Goal: Find specific page/section: Find specific page/section

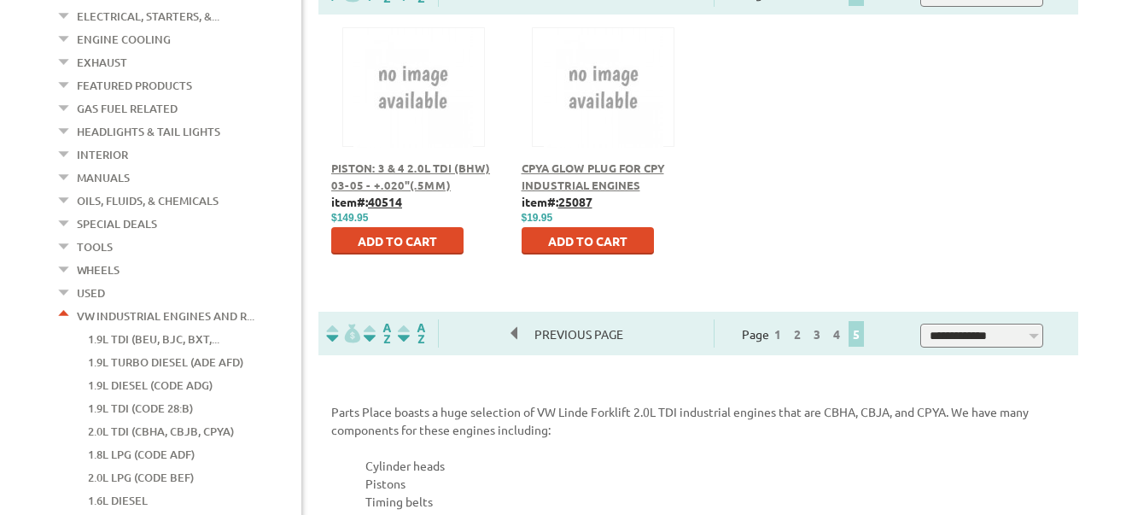
scroll to position [512, 0]
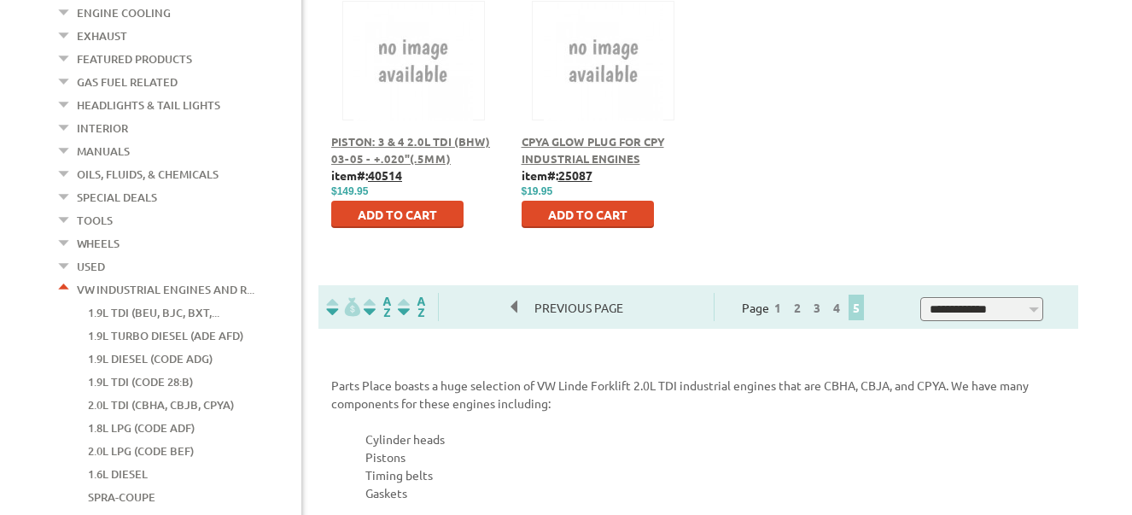
click at [183, 394] on link "2.0L TDI (CBHA, CBJB, CPYA)" at bounding box center [161, 405] width 146 height 22
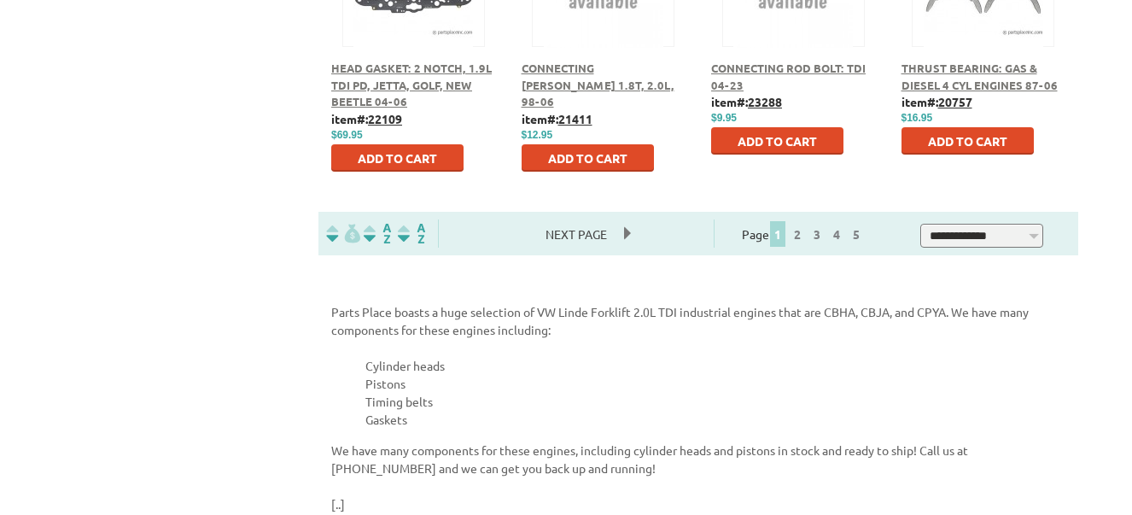
scroll to position [1195, 0]
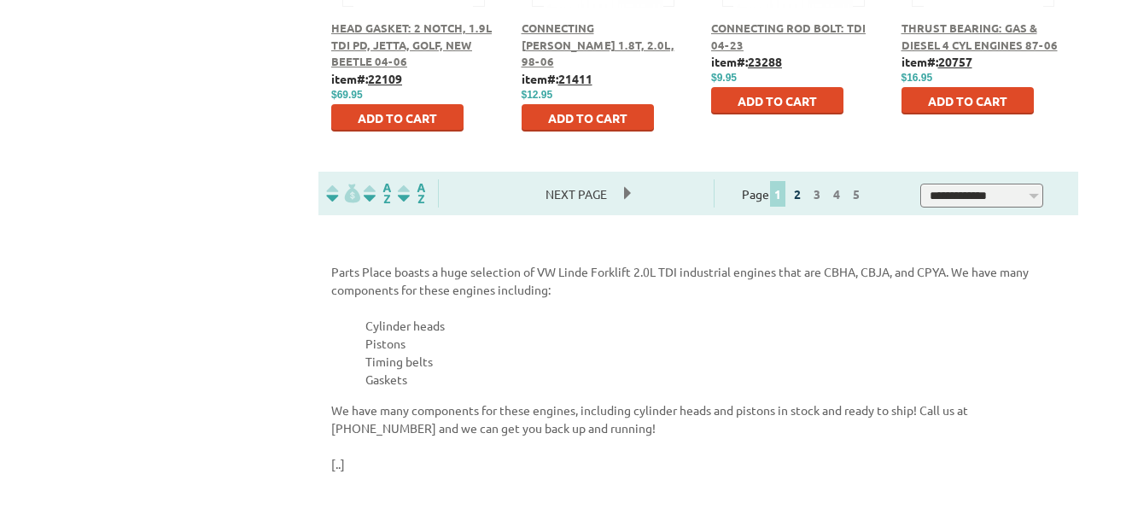
click at [805, 194] on link "2" at bounding box center [797, 193] width 15 height 15
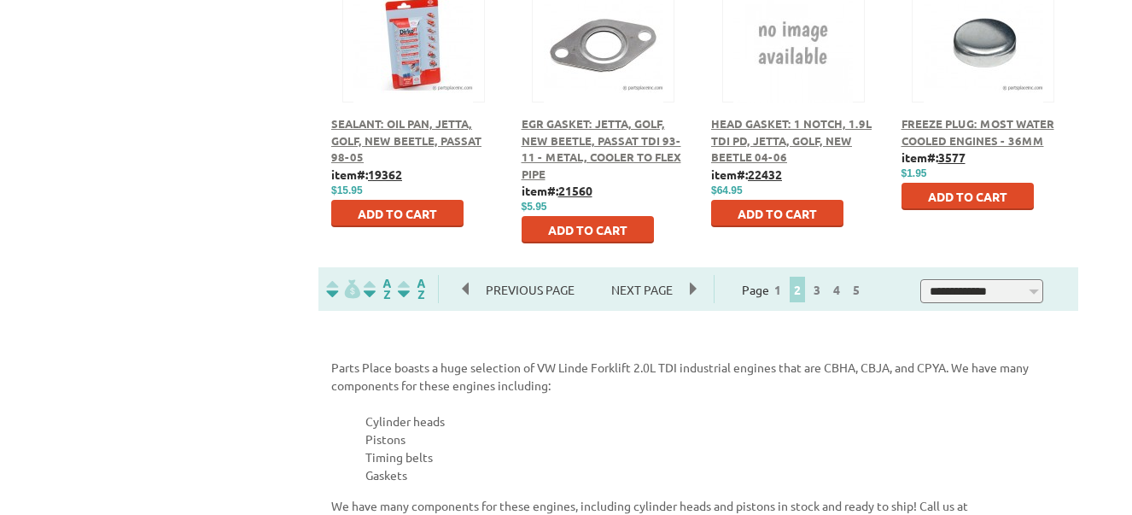
scroll to position [1110, 0]
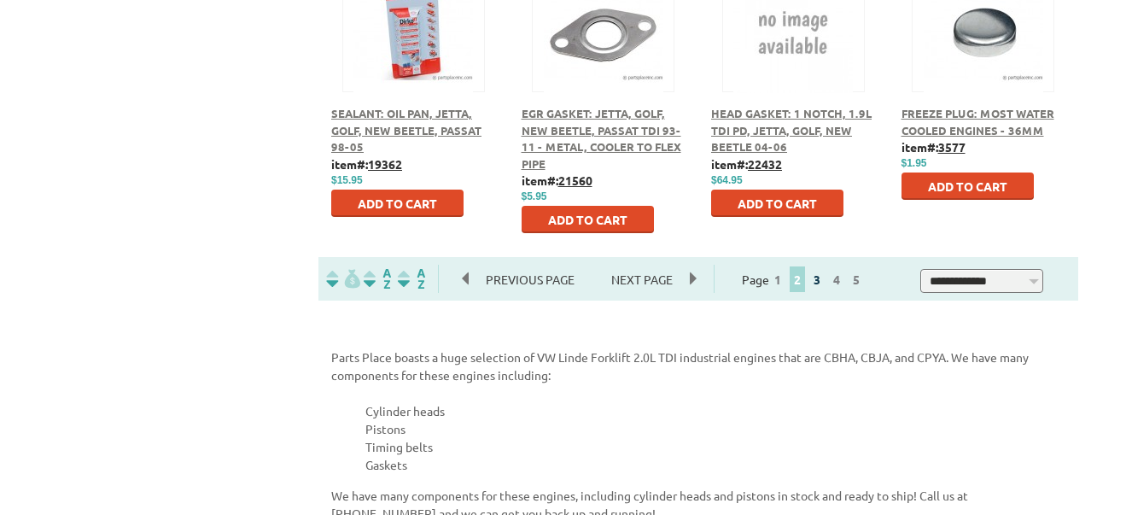
click at [825, 279] on link "3" at bounding box center [816, 279] width 15 height 15
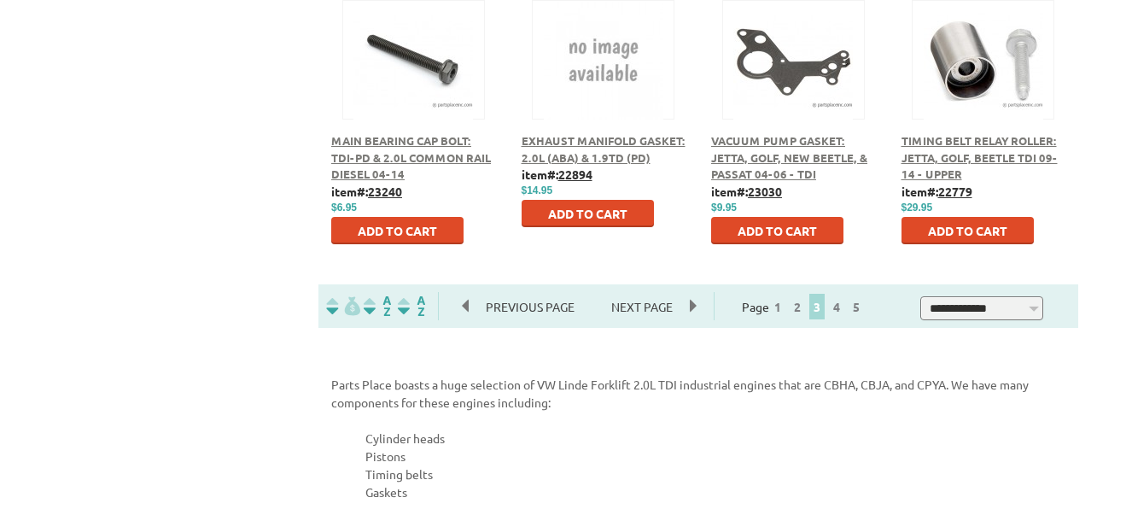
scroll to position [1110, 0]
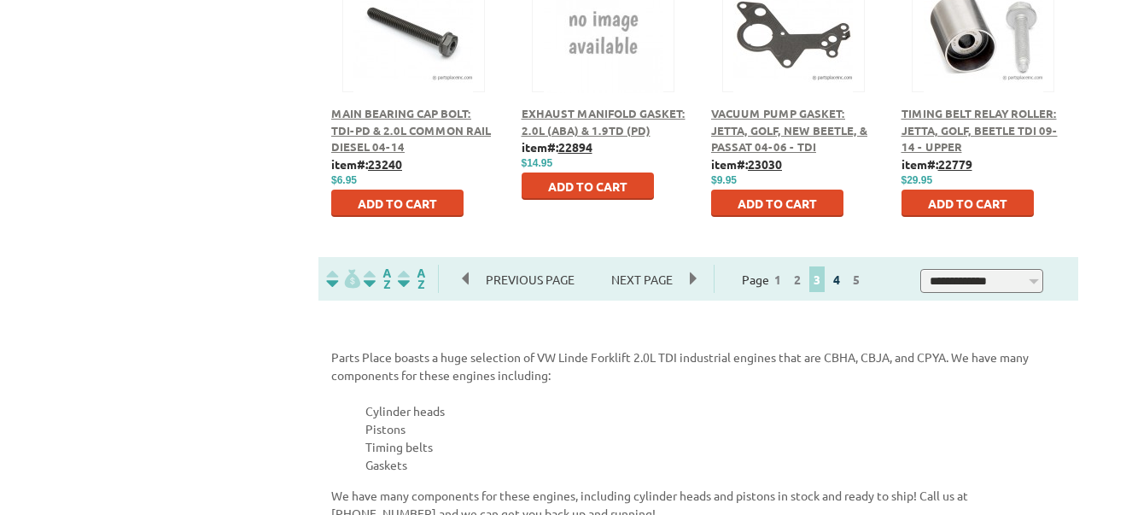
click at [844, 283] on link "4" at bounding box center [836, 279] width 15 height 15
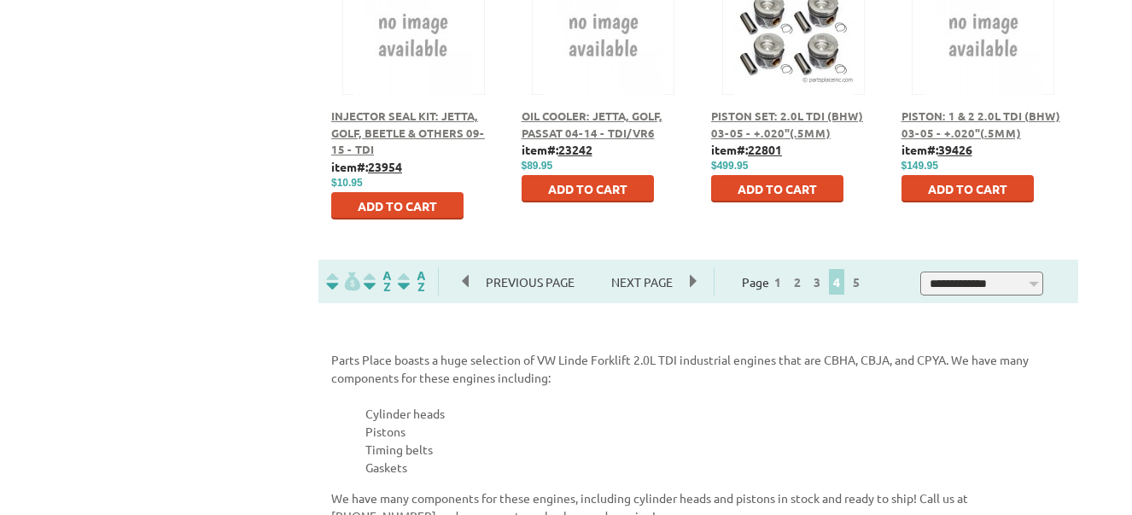
scroll to position [1195, 0]
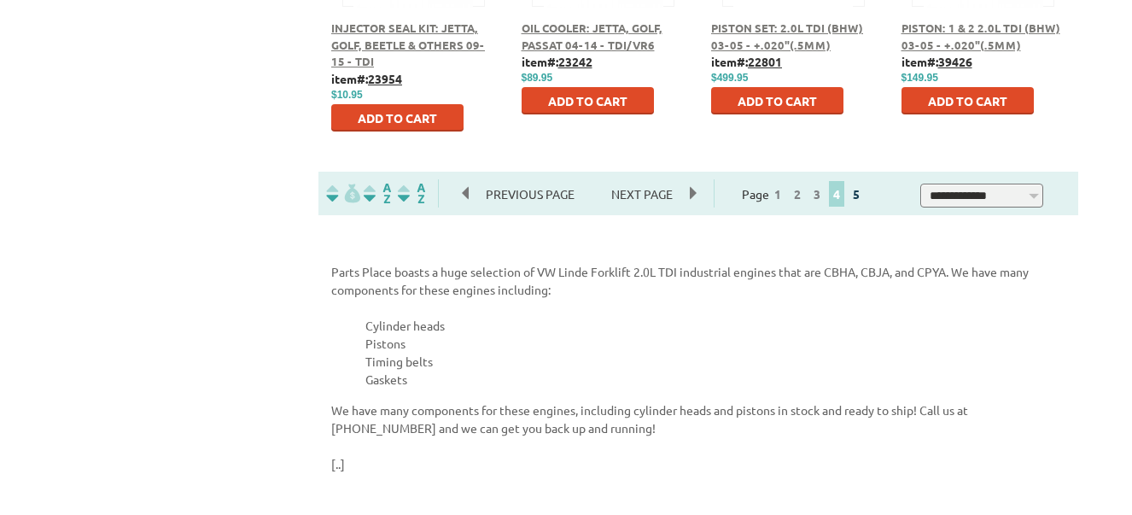
click at [864, 197] on link "5" at bounding box center [856, 193] width 15 height 15
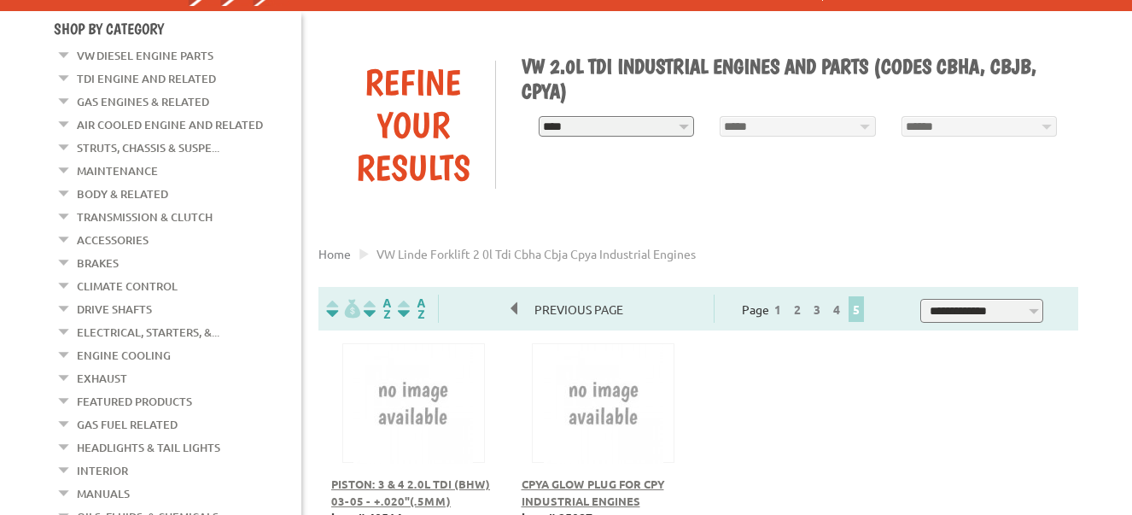
scroll to position [85, 0]
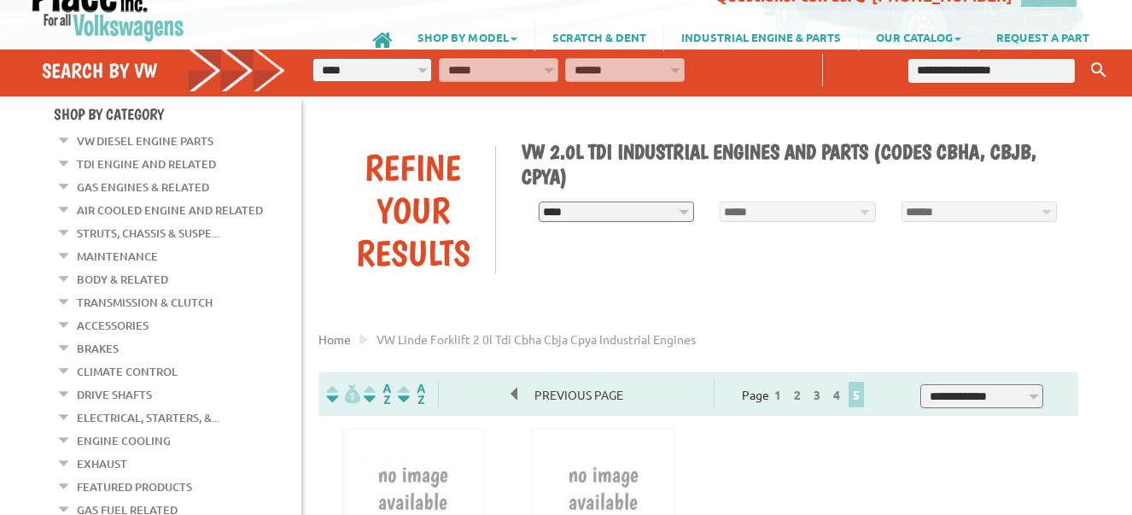
click at [153, 139] on link "VW Diesel Engine Parts" at bounding box center [145, 141] width 137 height 22
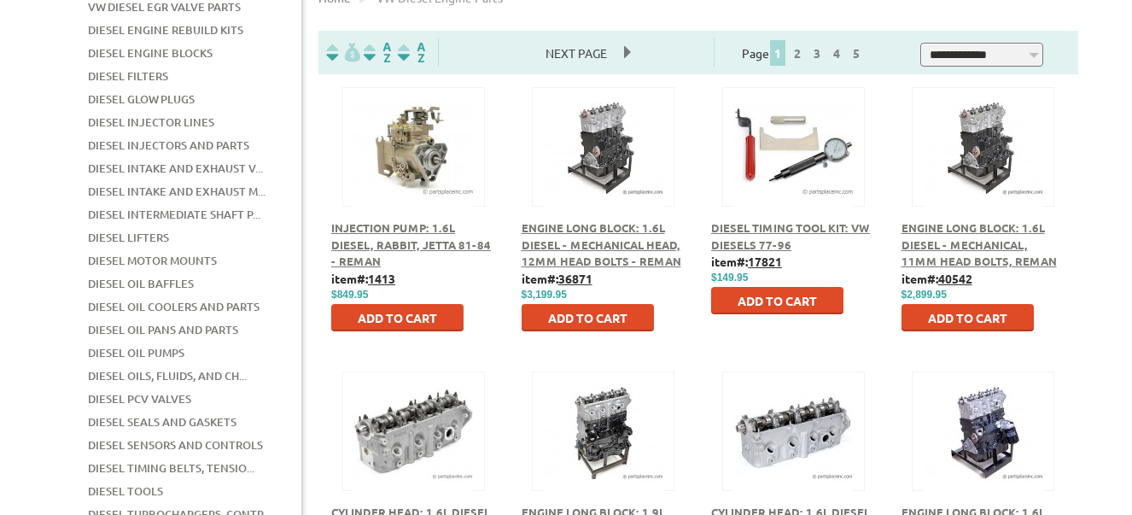
scroll to position [512, 0]
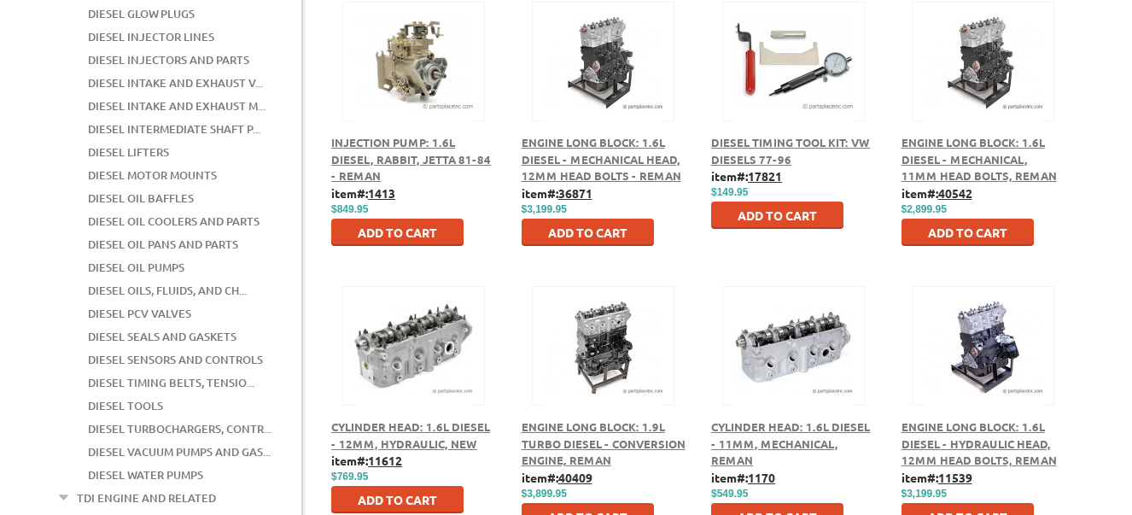
click at [206, 371] on link "Diesel Timing Belts, Tensio..." at bounding box center [171, 382] width 167 height 22
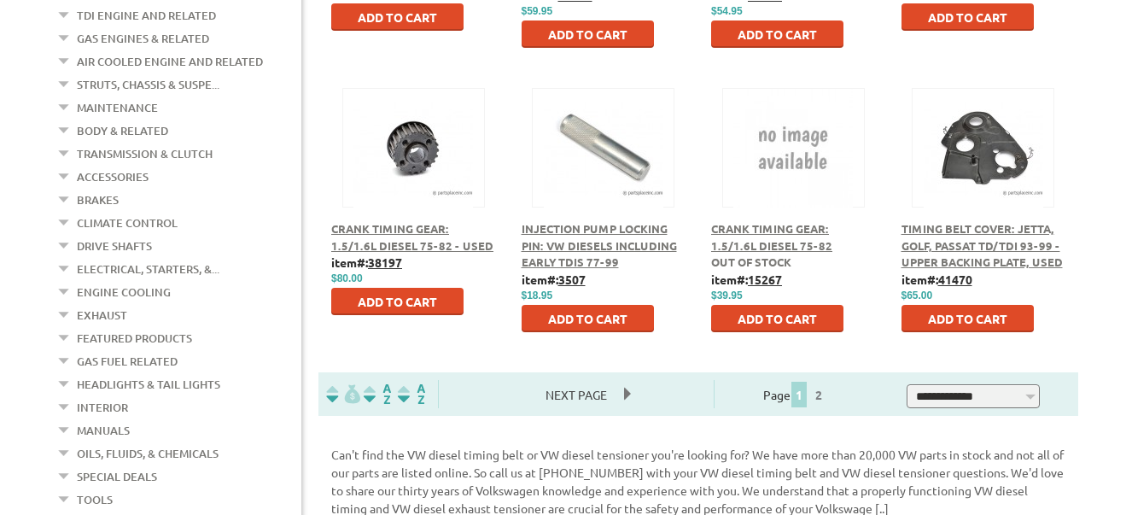
scroll to position [1025, 0]
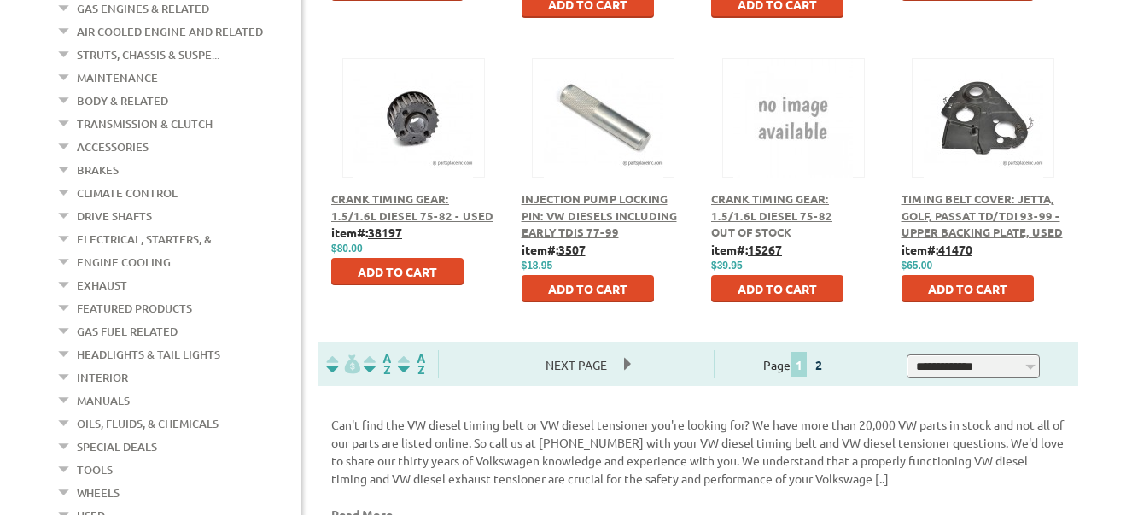
click at [827, 365] on link "2" at bounding box center [818, 364] width 15 height 15
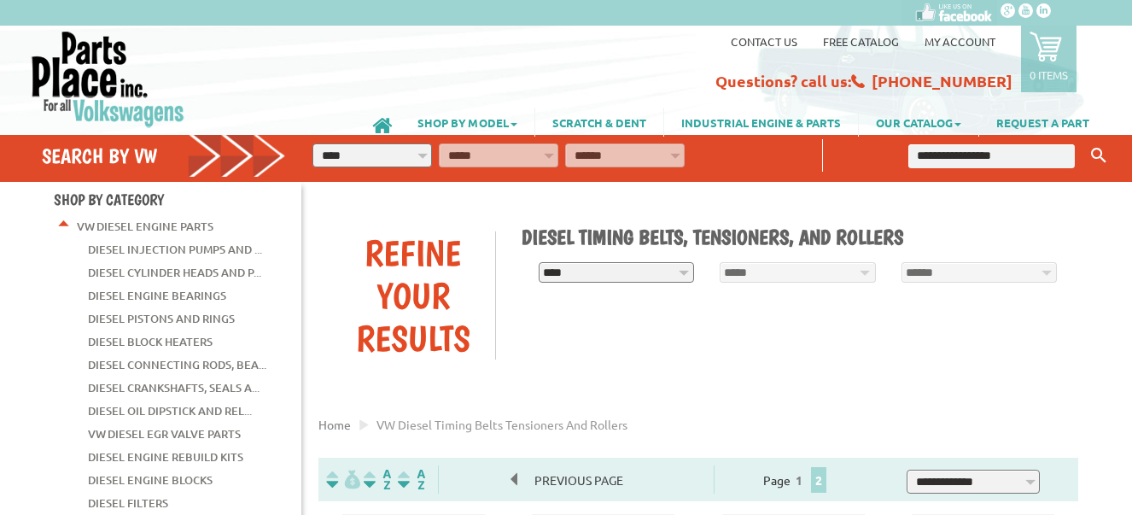
click at [682, 270] on select "**********" at bounding box center [617, 272] width 156 height 20
click at [727, 330] on div "**********" at bounding box center [699, 295] width 786 height 176
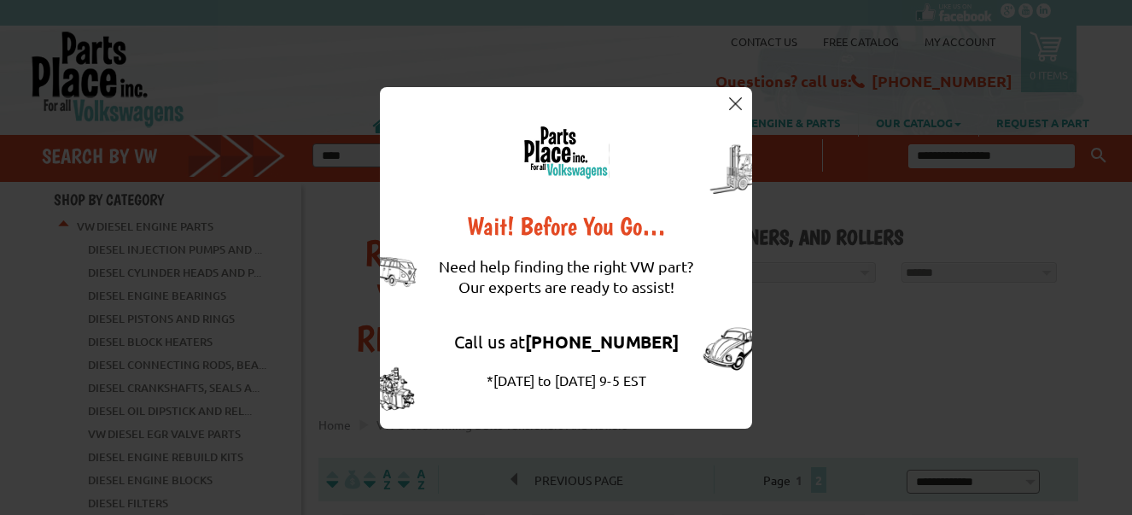
click at [736, 102] on img at bounding box center [735, 103] width 13 height 13
